Goal: Transaction & Acquisition: Download file/media

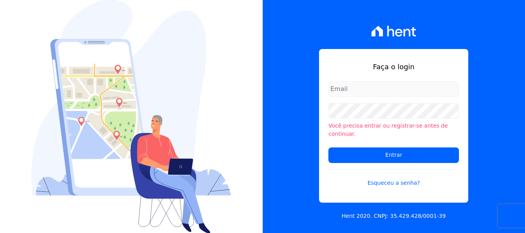
type input "[PERSON_NAME][EMAIL_ADDRESS][DOMAIN_NAME]"
drag, startPoint x: 279, startPoint y: 147, endPoint x: 324, endPoint y: 159, distance: 46.9
click at [279, 147] on div "Faça o login [PERSON_NAME][EMAIL_ADDRESS][DOMAIN_NAME] Você precisa entrar ou r…" at bounding box center [394, 116] width 263 height 233
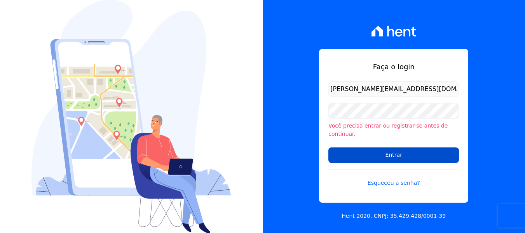
click at [344, 154] on input "Entrar" at bounding box center [394, 155] width 131 height 16
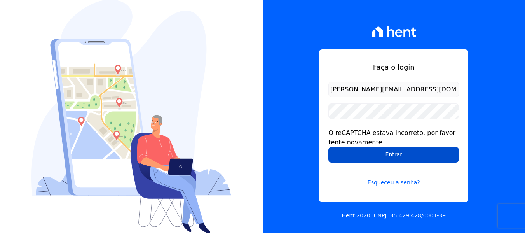
click at [345, 153] on input "Entrar" at bounding box center [394, 155] width 131 height 16
click at [393, 157] on input "Entrar" at bounding box center [394, 155] width 131 height 16
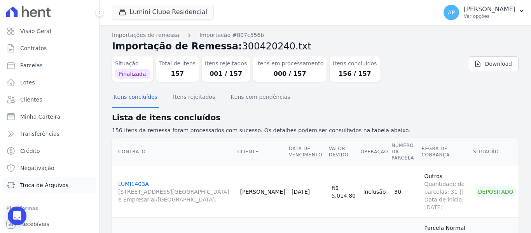
click at [38, 179] on link "Troca de Arquivos" at bounding box center [49, 185] width 93 height 16
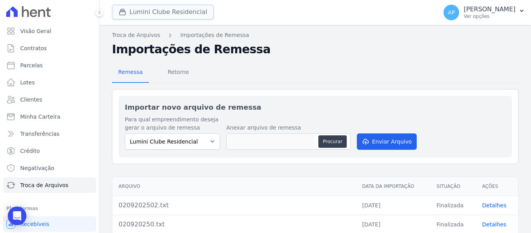
click at [162, 10] on button "Lumini Clube Residencial" at bounding box center [163, 12] width 102 height 15
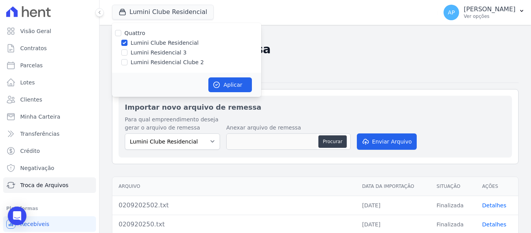
click at [364, 64] on div "Remessa Retorno" at bounding box center [315, 73] width 407 height 20
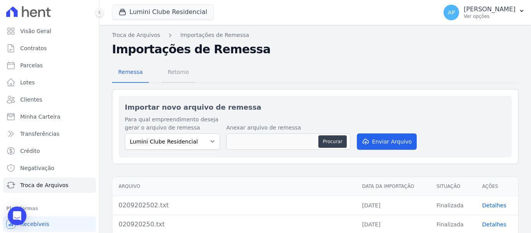
click at [182, 70] on span "Retorno" at bounding box center [178, 72] width 31 height 16
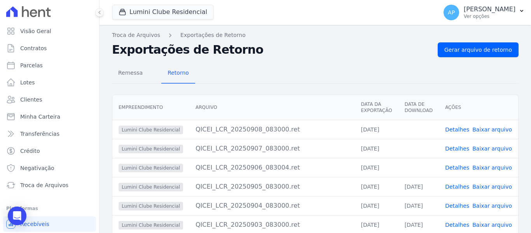
click at [490, 168] on link "Baixar arquivo" at bounding box center [492, 167] width 40 height 6
click at [497, 149] on link "Baixar arquivo" at bounding box center [492, 148] width 40 height 6
click at [490, 129] on link "Baixar arquivo" at bounding box center [492, 129] width 40 height 6
click at [481, 129] on link "Baixar arquivo" at bounding box center [492, 129] width 40 height 6
click at [173, 13] on button "Lumini Clube Residencial" at bounding box center [163, 12] width 102 height 15
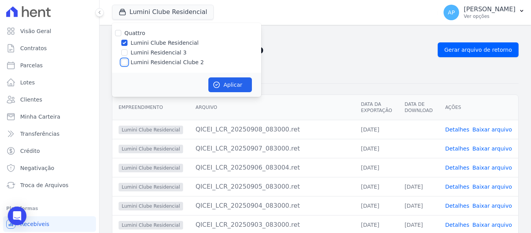
click at [125, 62] on input "Lumini Residencial Clube 2" at bounding box center [124, 62] width 6 height 6
checkbox input "true"
click at [124, 44] on input "Lumini Clube Residencial" at bounding box center [124, 43] width 6 height 6
checkbox input "false"
click at [215, 88] on icon "button" at bounding box center [217, 85] width 8 height 8
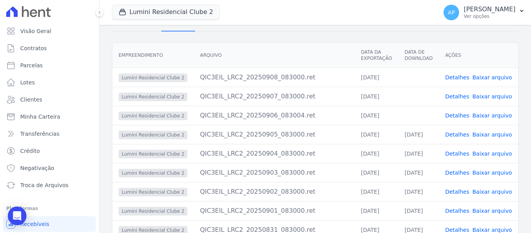
scroll to position [78, 0]
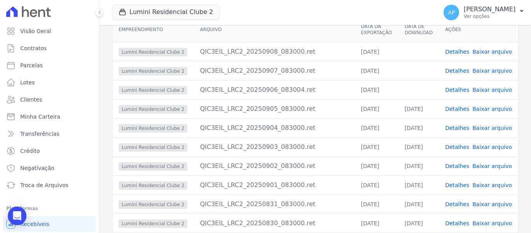
click at [487, 92] on link "Baixar arquivo" at bounding box center [492, 90] width 40 height 6
click at [484, 70] on link "Baixar arquivo" at bounding box center [492, 71] width 40 height 6
click at [483, 49] on link "Baixar arquivo" at bounding box center [492, 52] width 40 height 6
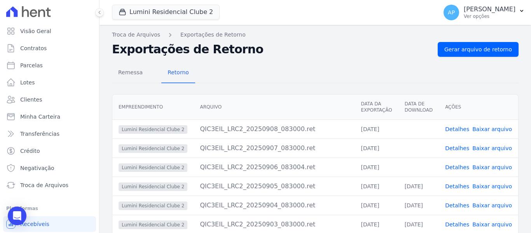
scroll to position [0, 0]
click at [496, 20] on button "AP Amanda Piquini Ver opções" at bounding box center [484, 13] width 94 height 22
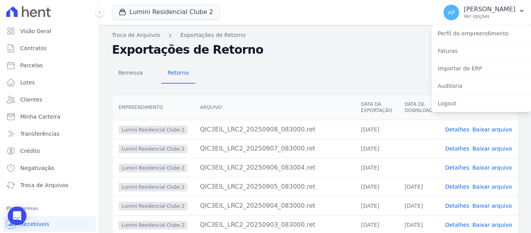
click at [311, 57] on div "Remessa Retorno Empreendimento Arquivo Data da Exportação Data de Download Açõe…" at bounding box center [315, 197] width 407 height 281
